Goal: Task Accomplishment & Management: Complete application form

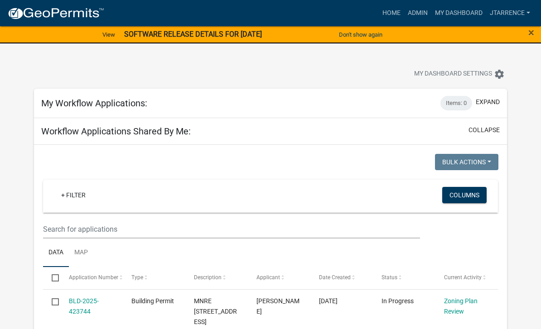
select select "3: 100"
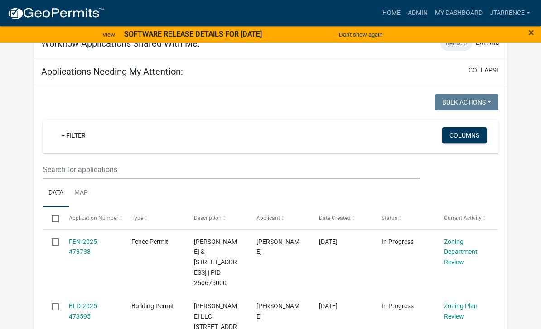
scroll to position [585, 0]
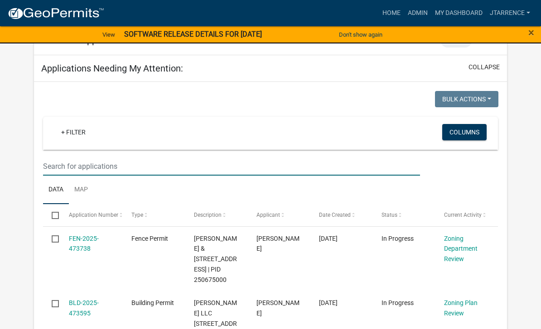
click at [86, 157] on input "text" at bounding box center [231, 166] width 377 height 19
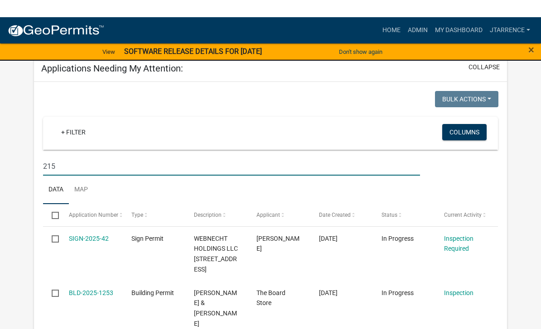
scroll to position [604, 0]
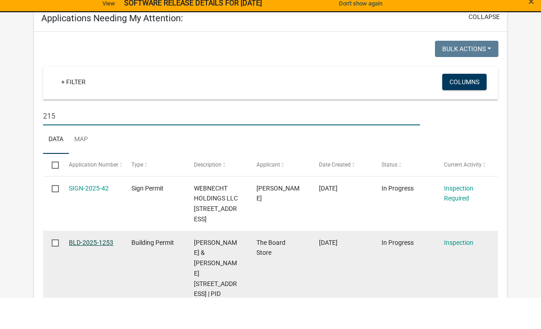
type input "215"
click at [87, 270] on link "BLD-2025-1253" at bounding box center [91, 273] width 44 height 7
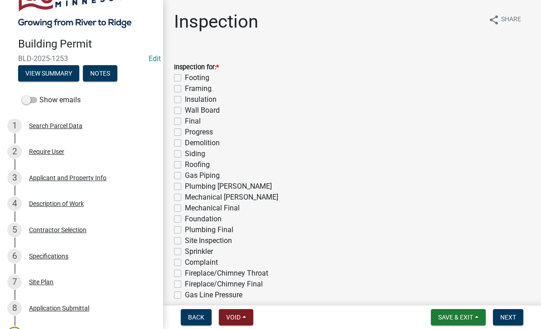
scroll to position [70, 0]
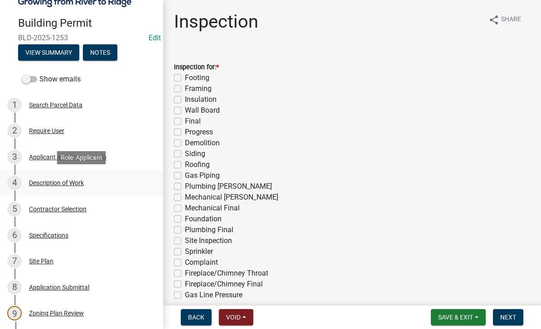
click at [64, 183] on div "Description of Work" at bounding box center [56, 183] width 55 height 6
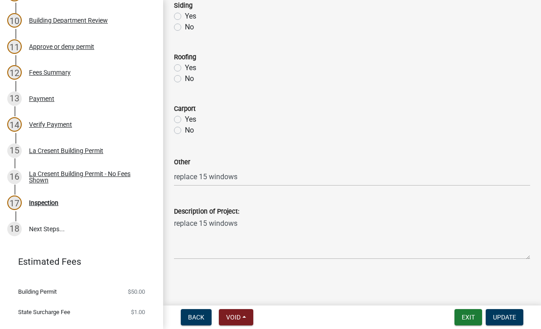
scroll to position [399, 0]
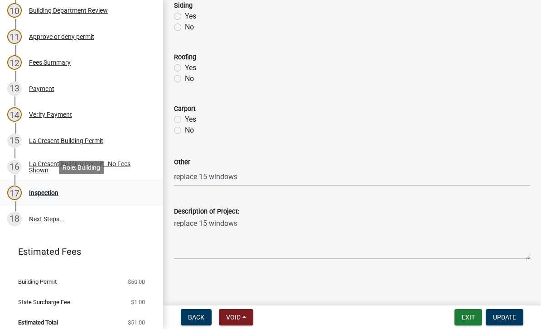
click at [57, 190] on div "Inspection" at bounding box center [43, 193] width 29 height 6
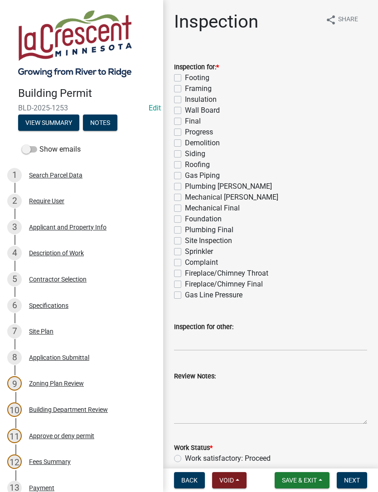
scroll to position [0, 0]
click at [105, 119] on button "Notes" at bounding box center [100, 123] width 34 height 16
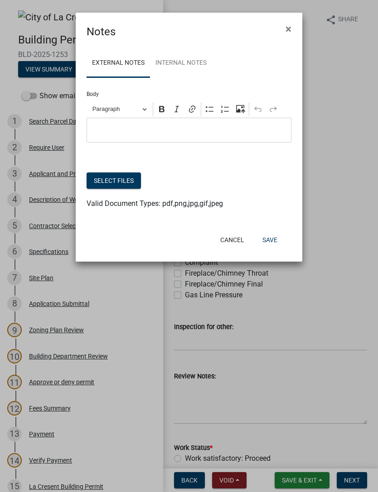
click at [104, 178] on button "Select files" at bounding box center [113, 180] width 54 height 16
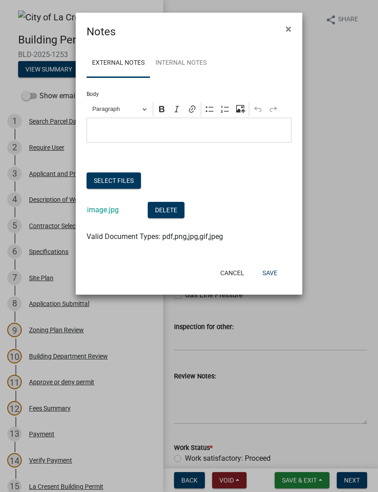
click at [106, 175] on button "Select files" at bounding box center [113, 180] width 54 height 16
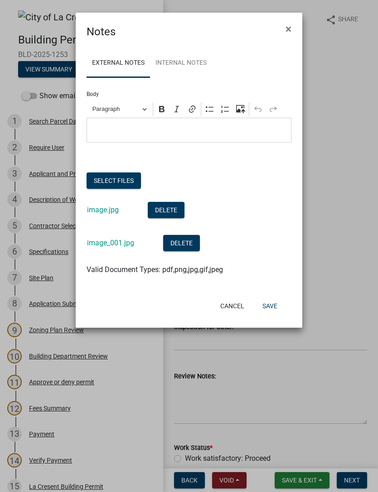
click at [101, 176] on button "Select files" at bounding box center [113, 180] width 54 height 16
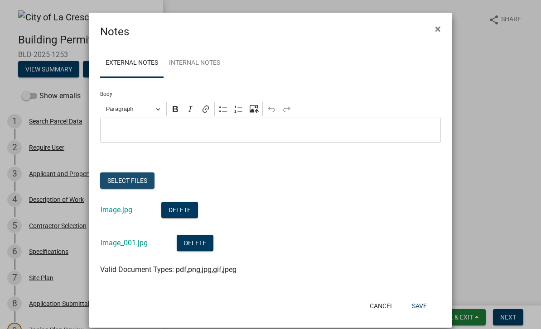
click at [120, 181] on button "Select files" at bounding box center [127, 180] width 54 height 16
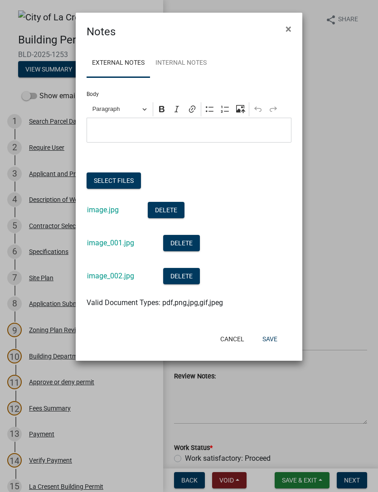
click at [275, 329] on button "Save" at bounding box center [269, 339] width 29 height 16
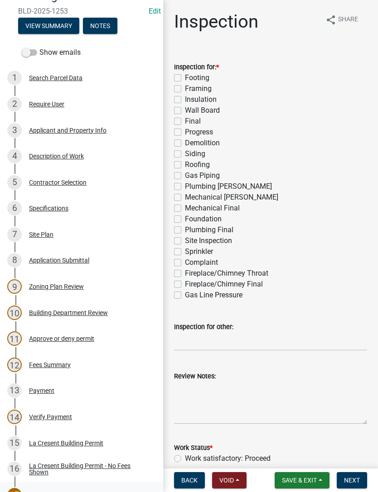
scroll to position [44, 0]
click at [185, 121] on label "Final" at bounding box center [193, 121] width 16 height 11
click at [185, 121] on input "Final" at bounding box center [188, 119] width 6 height 6
checkbox input "true"
checkbox input "false"
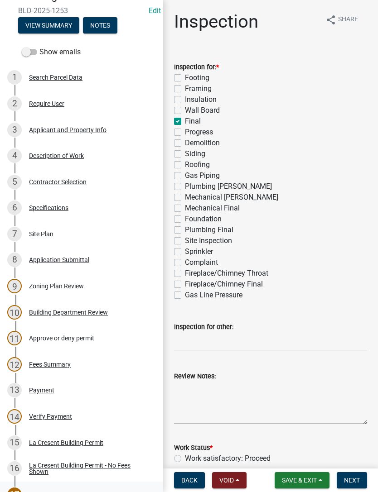
checkbox input "false"
checkbox input "true"
checkbox input "false"
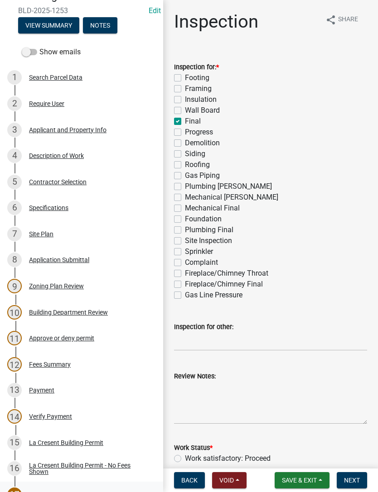
checkbox input "false"
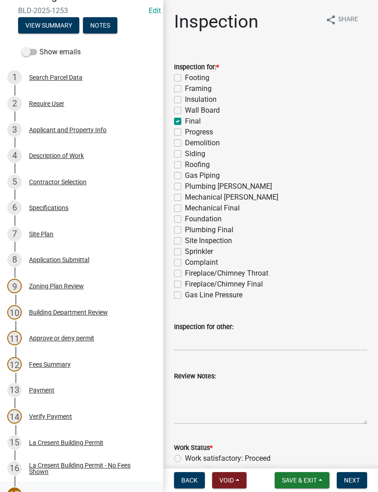
checkbox input "false"
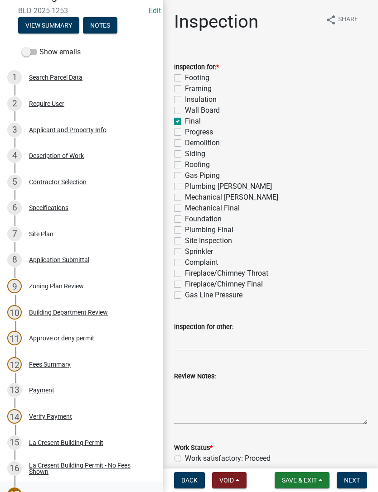
checkbox input "false"
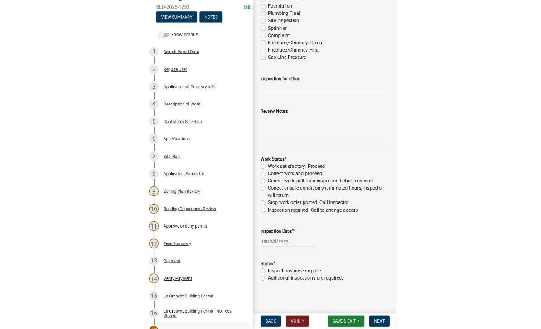
scroll to position [210, 0]
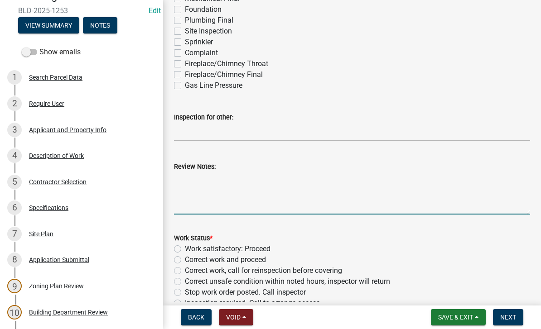
click at [205, 180] on textarea "Review Notes:" at bounding box center [352, 193] width 356 height 43
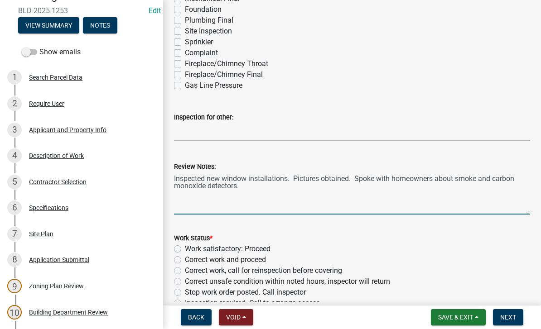
type textarea "Inspected new window installations. Pictures obtained. Spoke with homeowners ab…"
click at [266, 253] on label "Work satisfactory: Proceed" at bounding box center [228, 249] width 86 height 11
click at [191, 249] on input "Work satisfactory: Proceed" at bounding box center [188, 247] width 6 height 6
radio input "true"
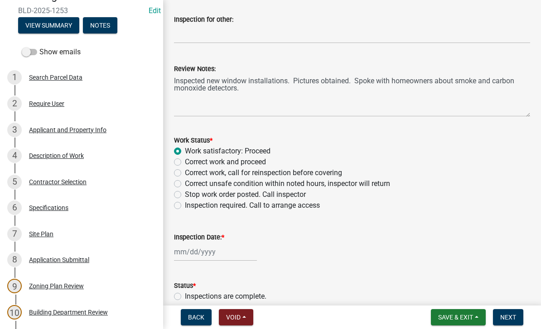
scroll to position [309, 0]
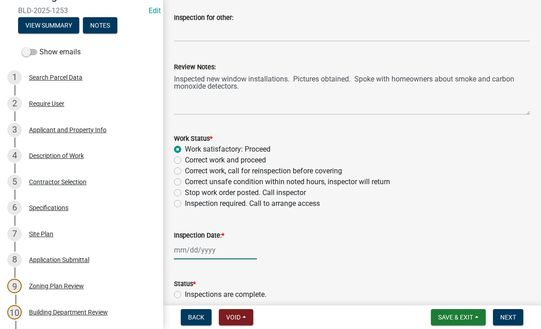
click at [196, 253] on div at bounding box center [215, 250] width 83 height 19
select select "9"
select select "2025"
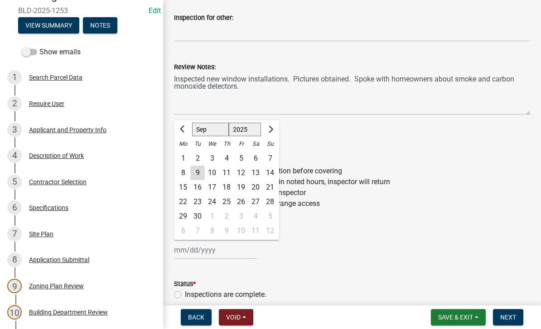
click at [200, 169] on div "9" at bounding box center [197, 173] width 14 height 14
type input "[DATE]"
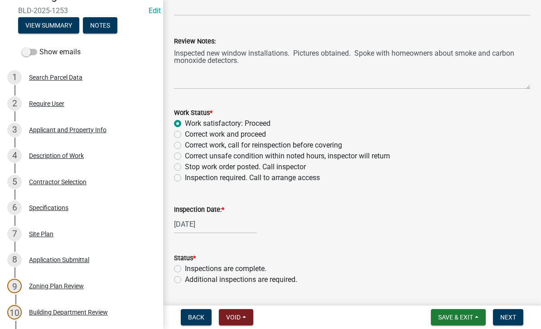
scroll to position [340, 0]
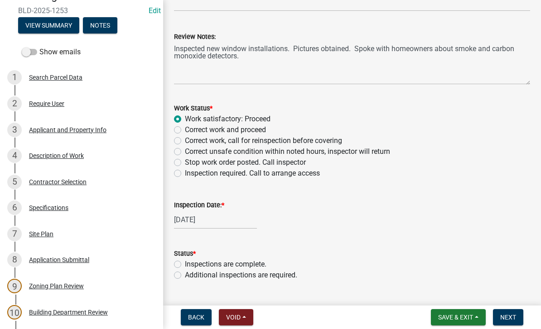
click at [258, 259] on label "Inspections are complete." at bounding box center [225, 264] width 81 height 11
click at [191, 259] on input "Inspections are complete." at bounding box center [188, 262] width 6 height 6
radio input "true"
click at [514, 319] on span "Next" at bounding box center [508, 317] width 16 height 7
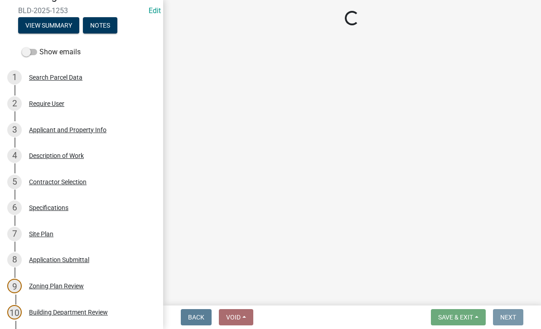
scroll to position [0, 0]
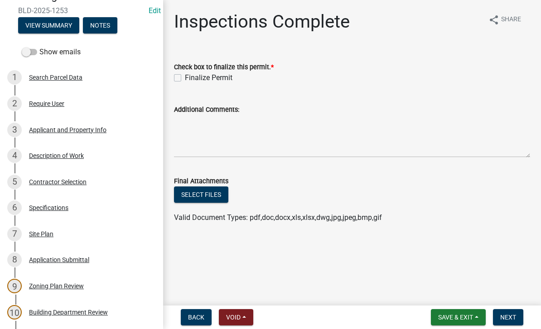
click at [211, 77] on label "Finalize Permit" at bounding box center [209, 77] width 48 height 11
click at [191, 77] on input "Finalize Permit" at bounding box center [188, 75] width 6 height 6
checkbox input "true"
click at [519, 324] on button "Next" at bounding box center [508, 317] width 30 height 16
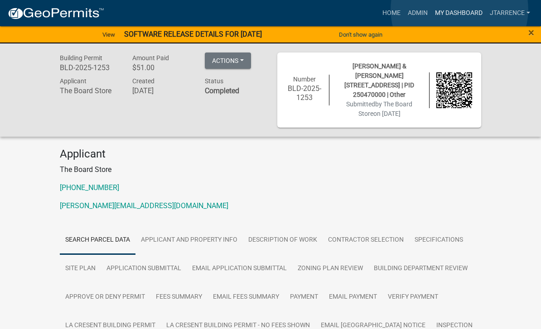
click at [460, 10] on link "My Dashboard" at bounding box center [458, 13] width 55 height 17
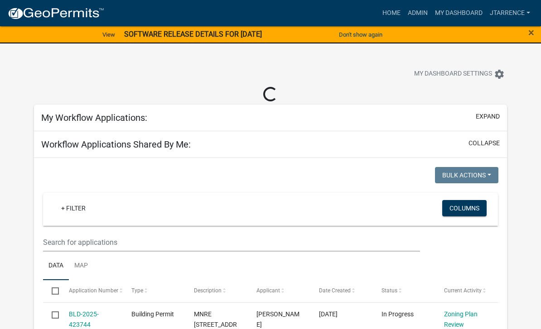
select select "3: 100"
